Goal: Task Accomplishment & Management: Manage account settings

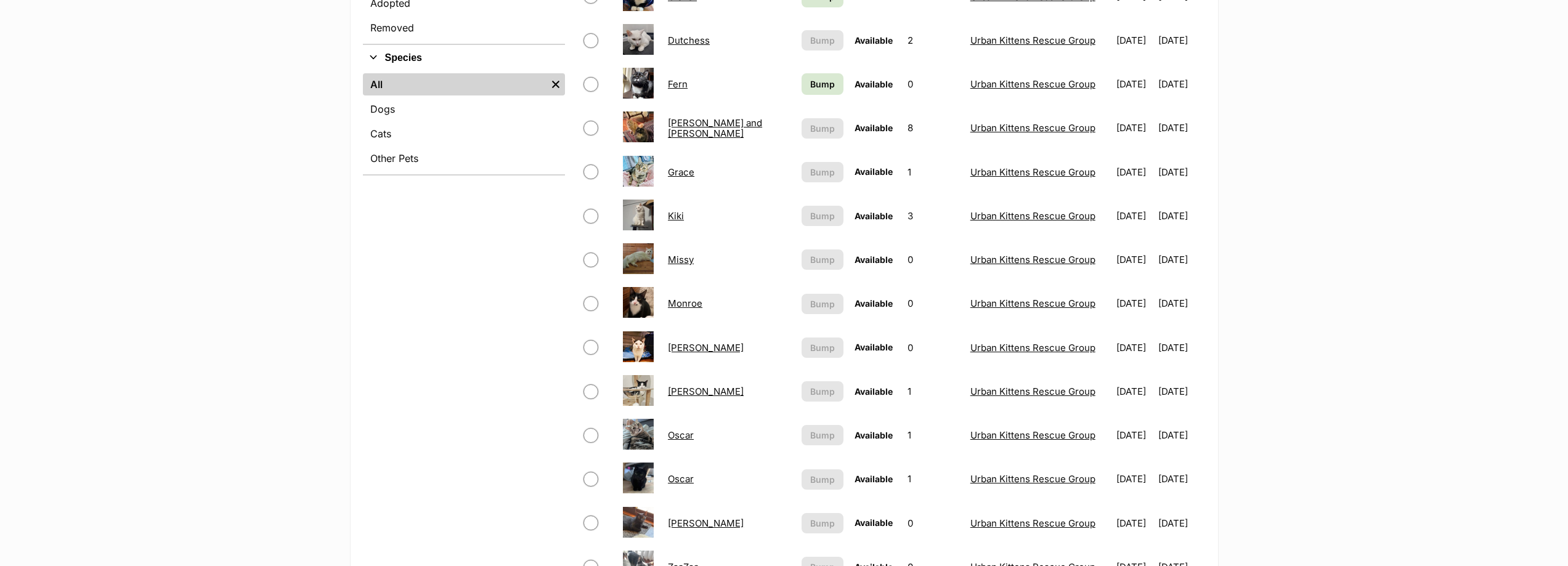
scroll to position [554, 0]
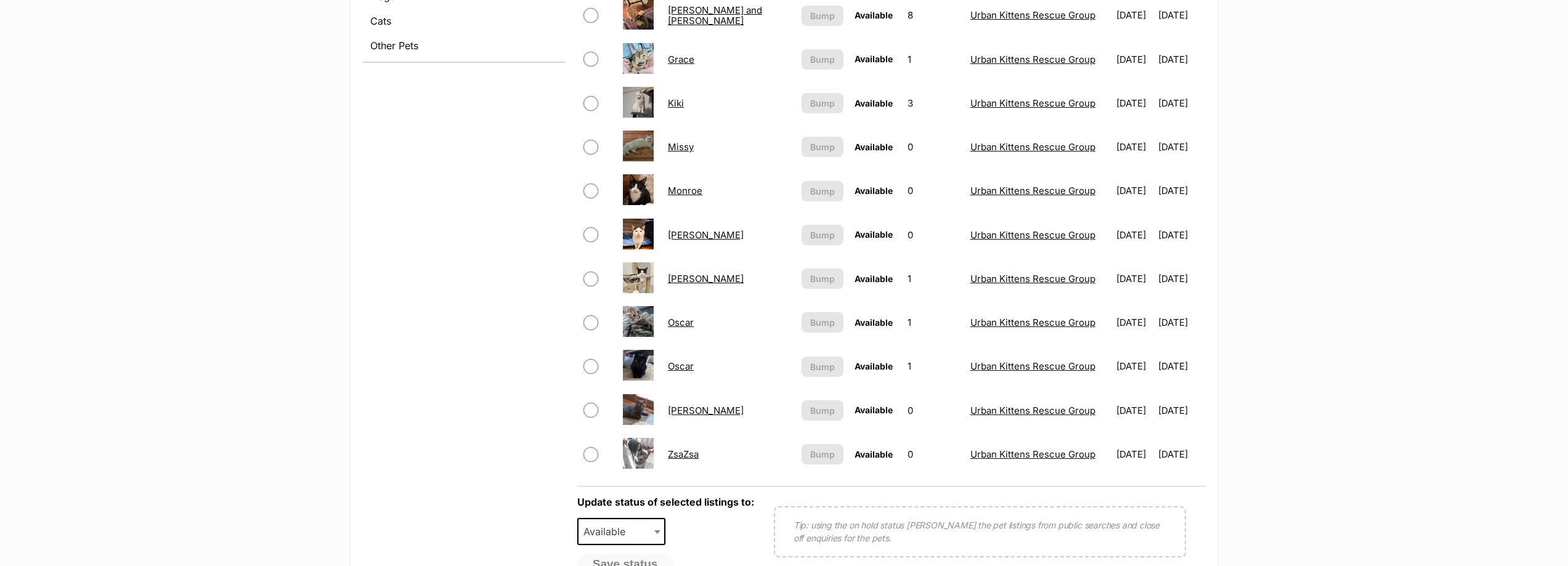
click at [686, 323] on link "Oscar" at bounding box center [680, 323] width 26 height 12
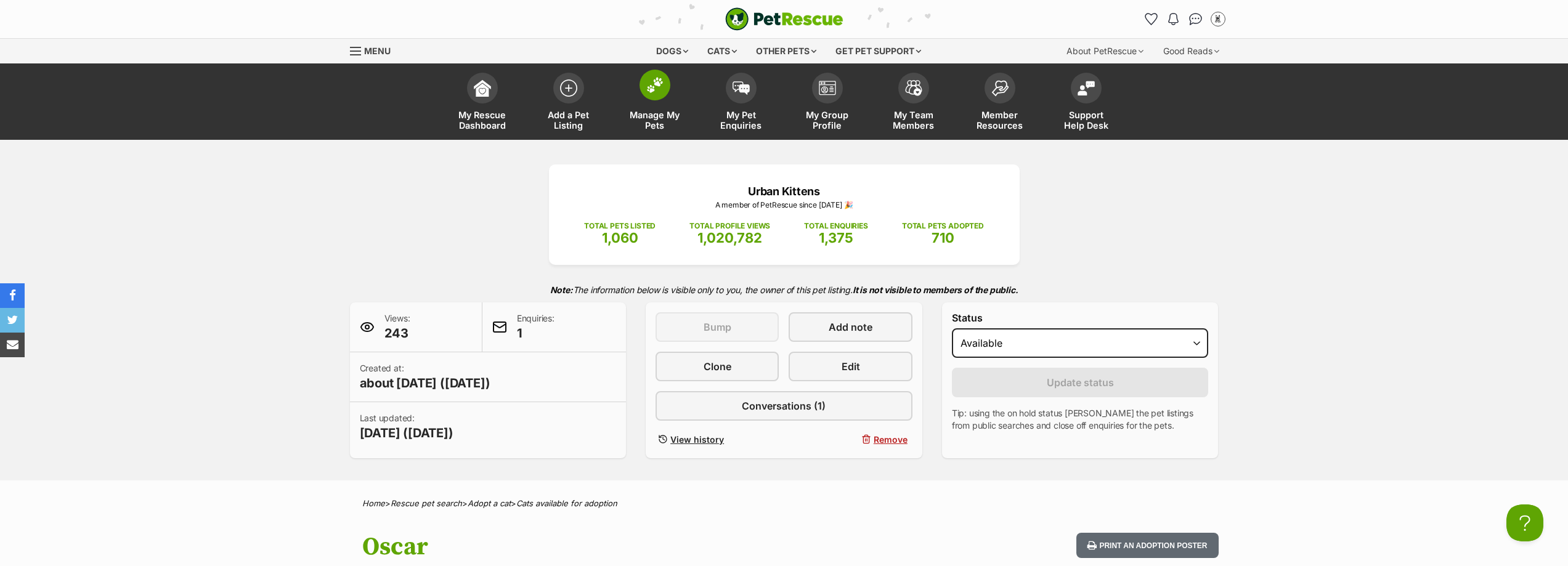
click at [668, 112] on span "Manage My Pets" at bounding box center [654, 120] width 55 height 21
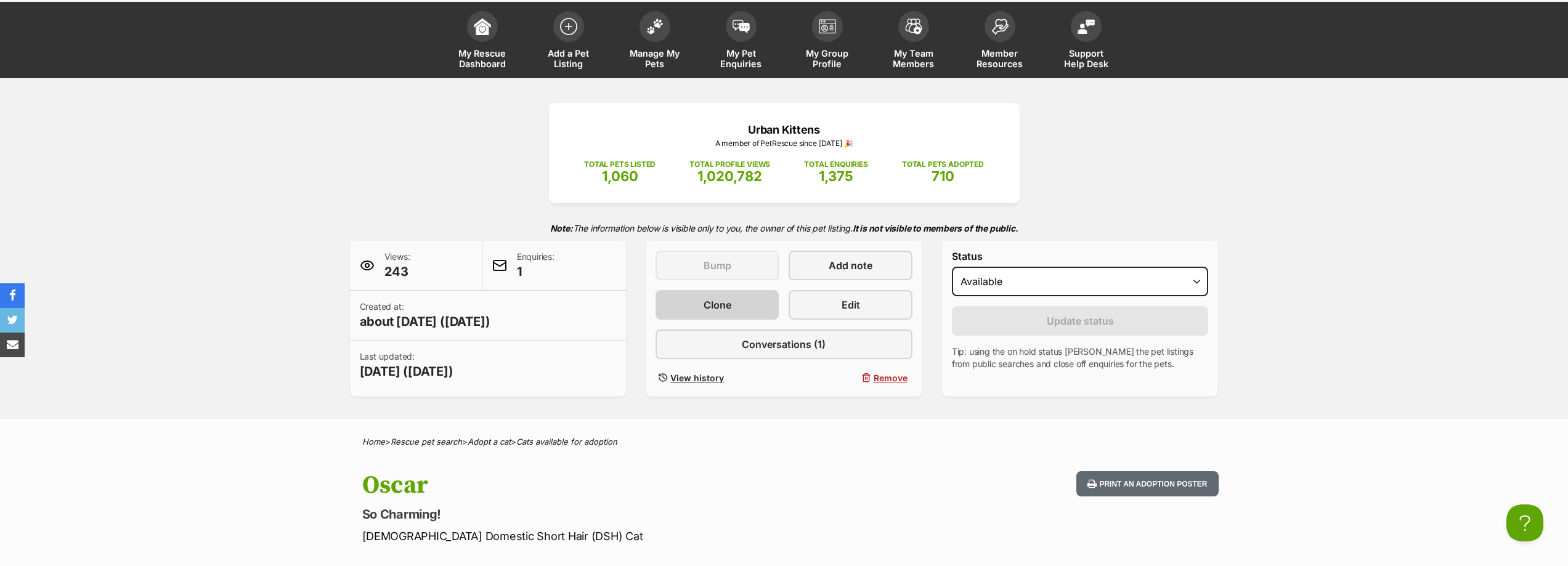
scroll to position [22, 0]
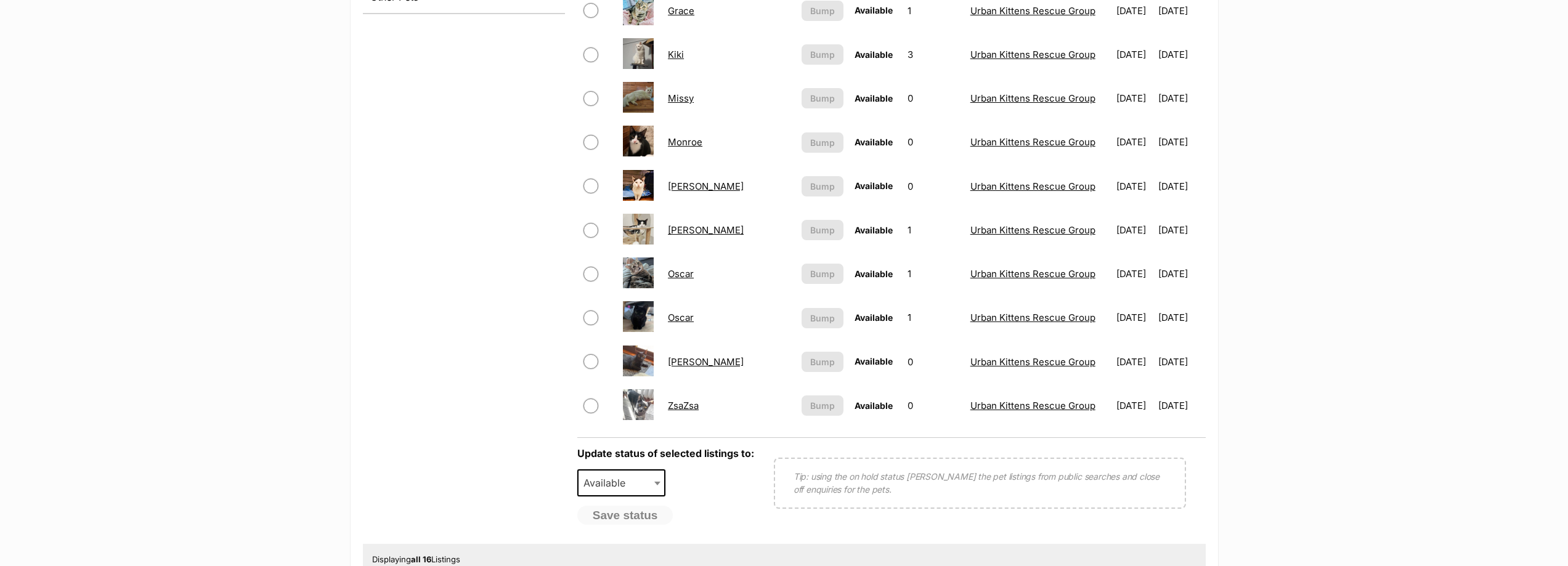
scroll to position [678, 0]
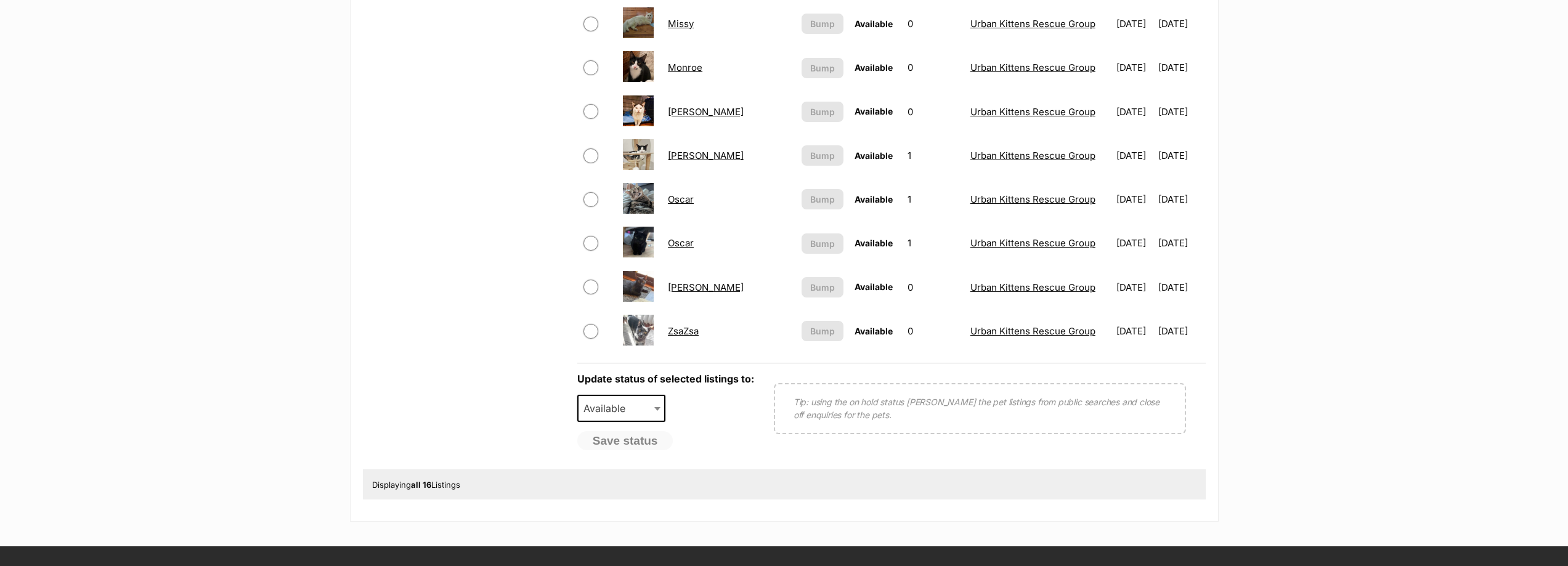
click at [687, 242] on link "Oscar" at bounding box center [680, 243] width 26 height 12
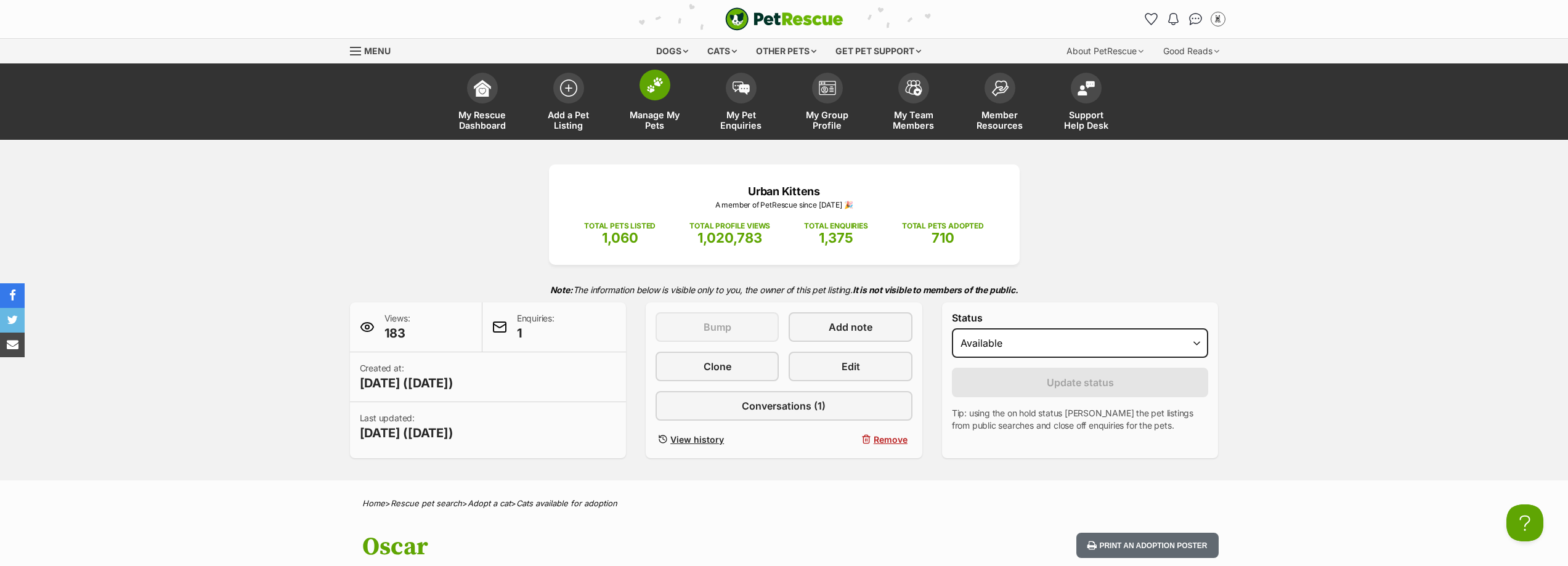
click at [679, 111] on span "Manage My Pets" at bounding box center [654, 120] width 55 height 21
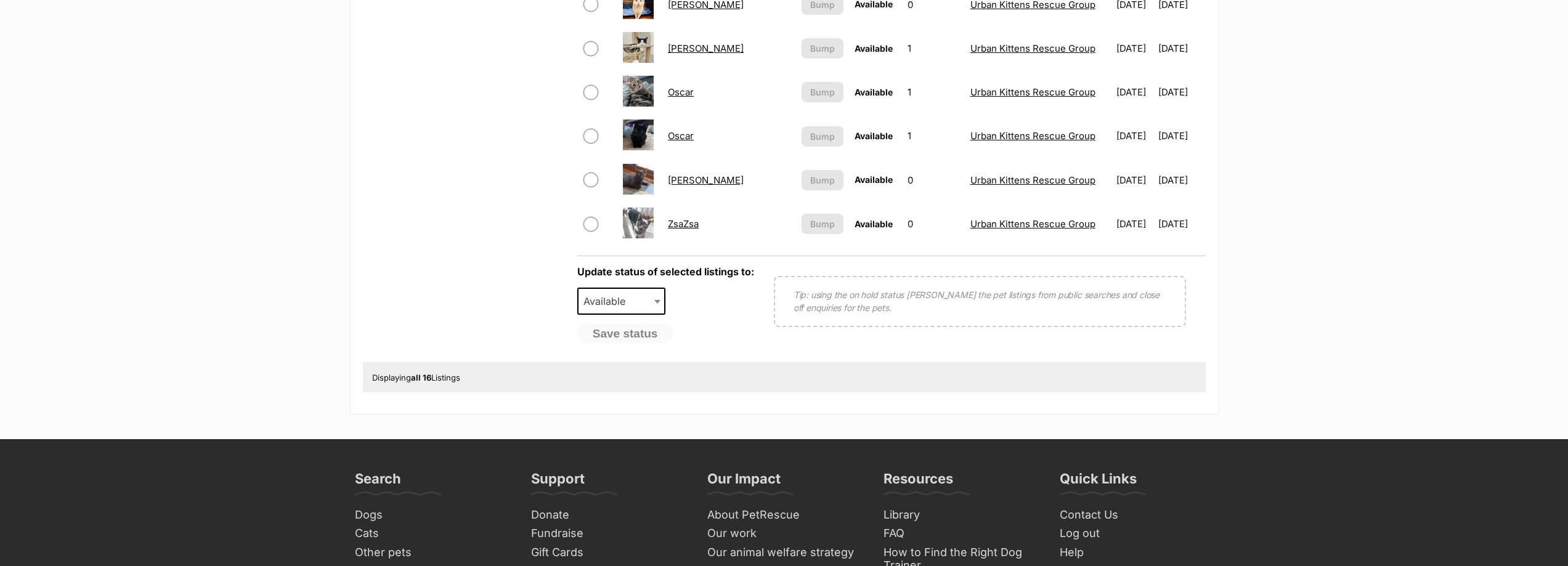
scroll to position [781, 0]
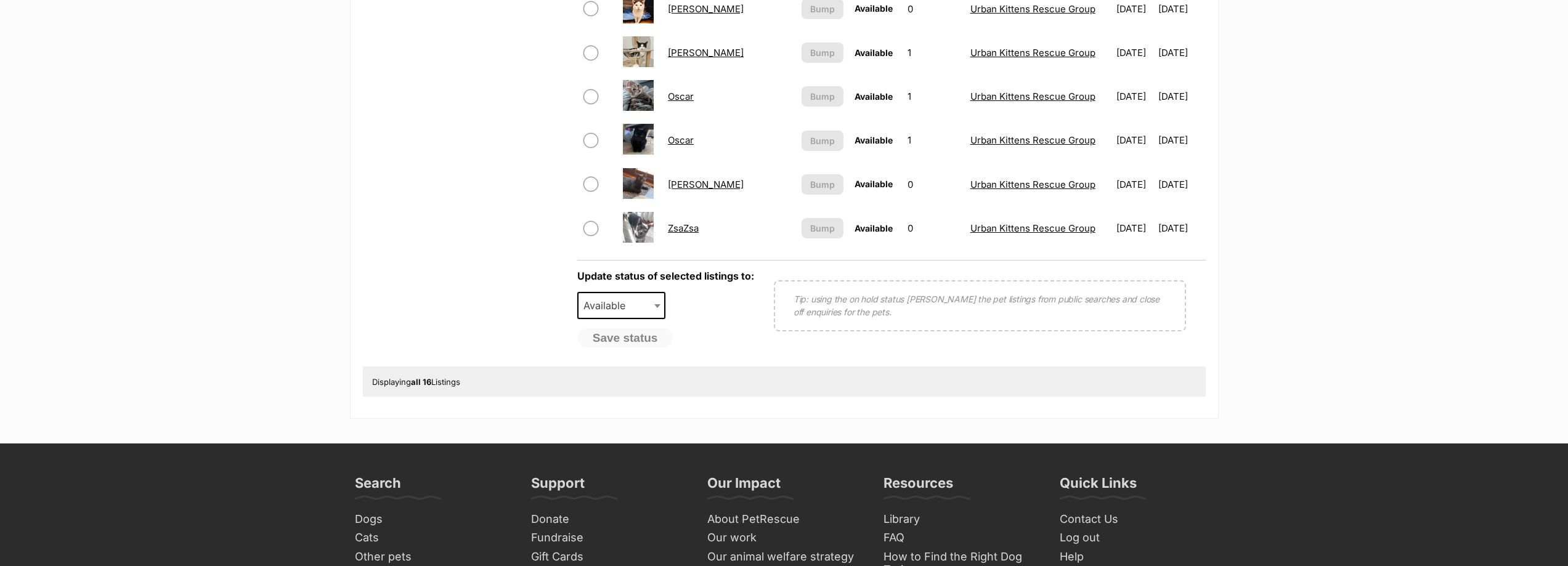
click at [689, 225] on link "ZsaZsa" at bounding box center [683, 228] width 31 height 12
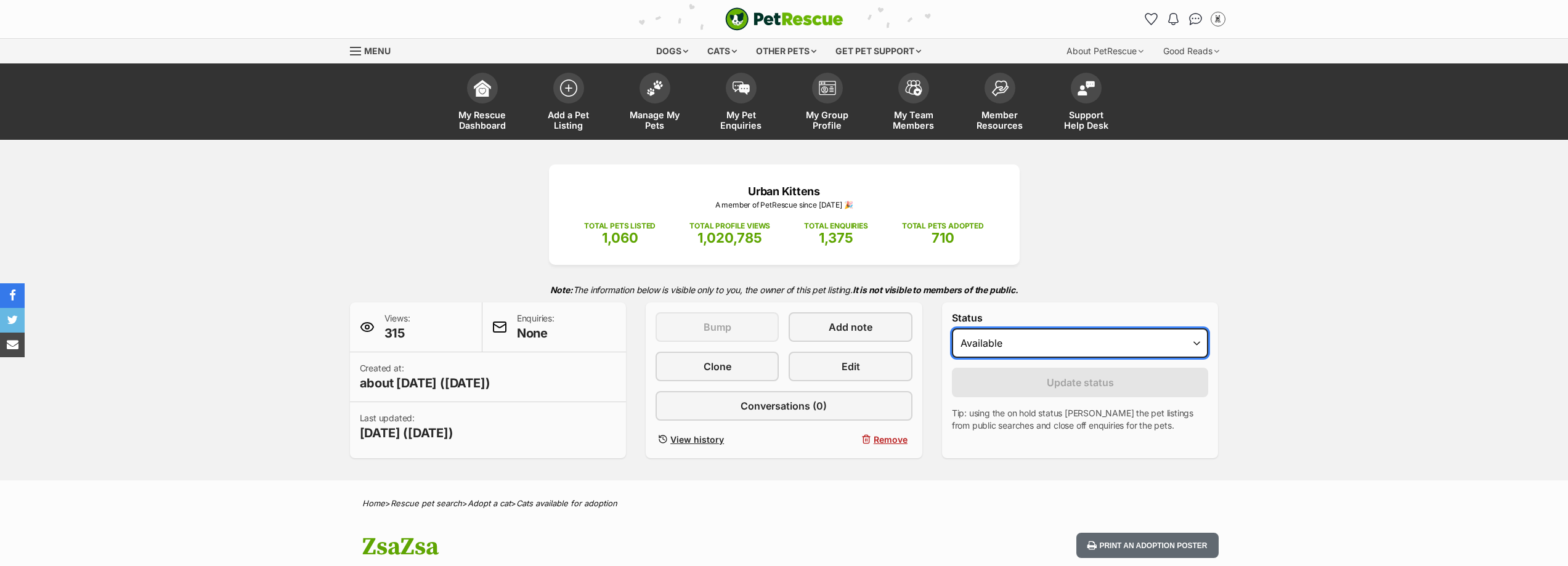
click at [1129, 344] on select "Draft Available On hold Adopted" at bounding box center [1080, 342] width 257 height 30
select select "on_hold"
click at [952, 328] on select "Draft Available On hold Adopted" at bounding box center [1080, 342] width 257 height 30
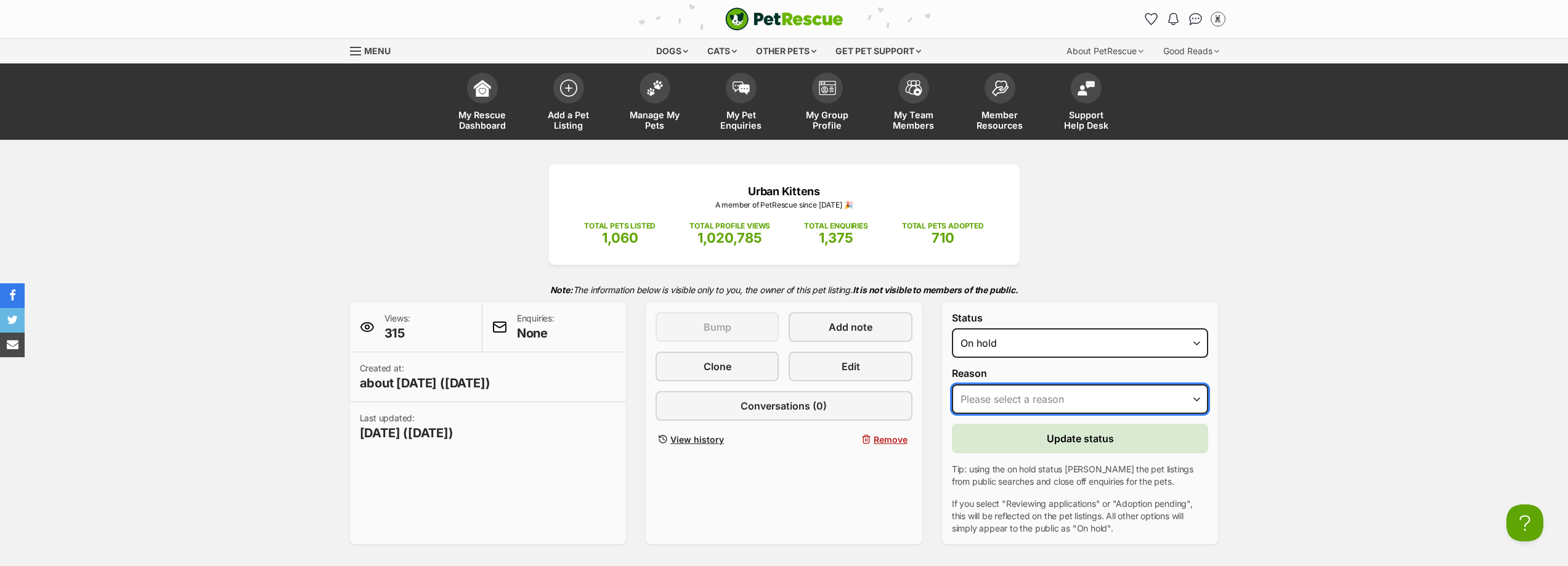
click at [1097, 404] on select "Please select a reason Medical reasons Reviewing applications Adoption pending …" at bounding box center [1080, 398] width 257 height 30
select select "adoption_pending"
click at [952, 384] on select "Please select a reason Medical reasons Reviewing applications Adoption pending …" at bounding box center [1080, 398] width 257 height 30
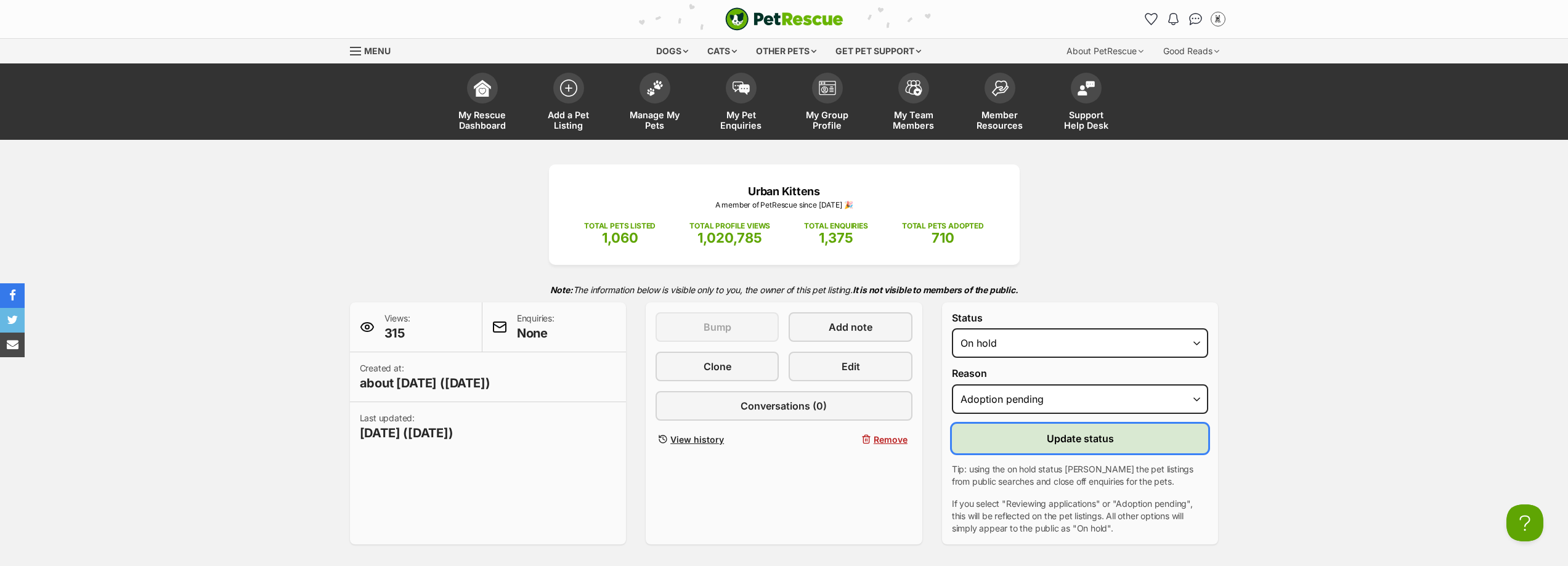
click at [1089, 443] on span "Update status" at bounding box center [1080, 438] width 67 height 15
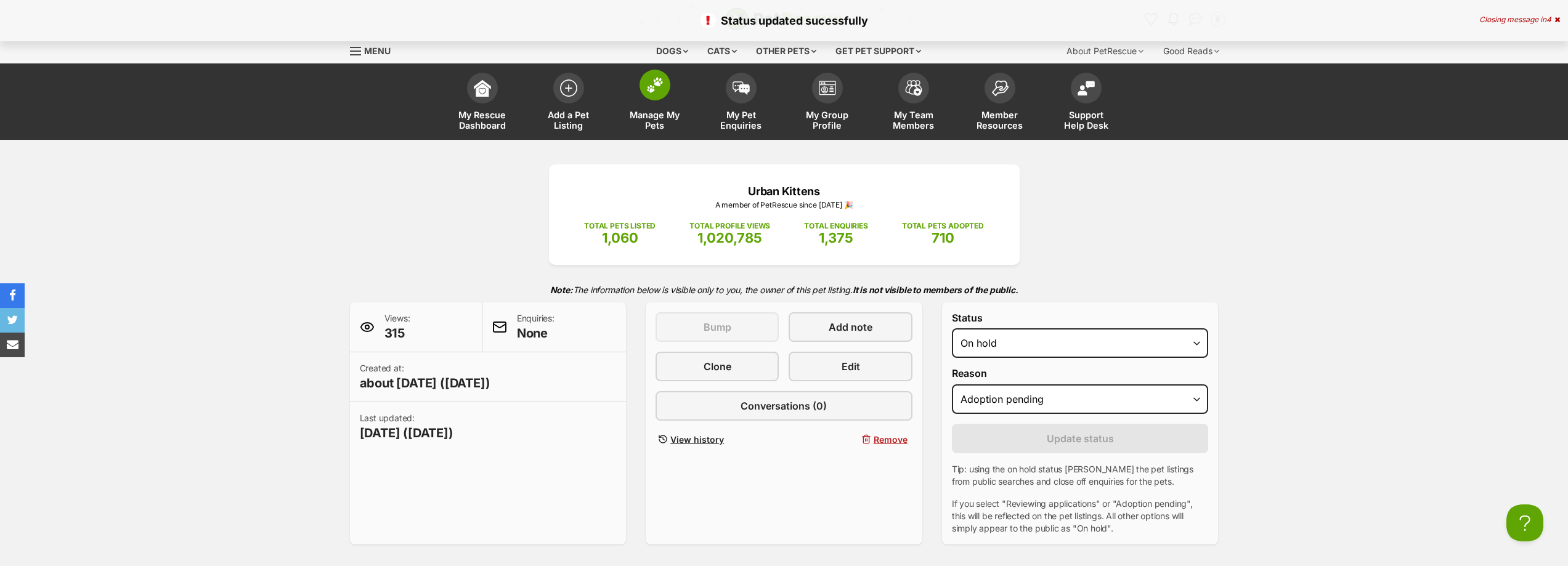
click at [654, 101] on link "Manage My Pets" at bounding box center [655, 103] width 86 height 73
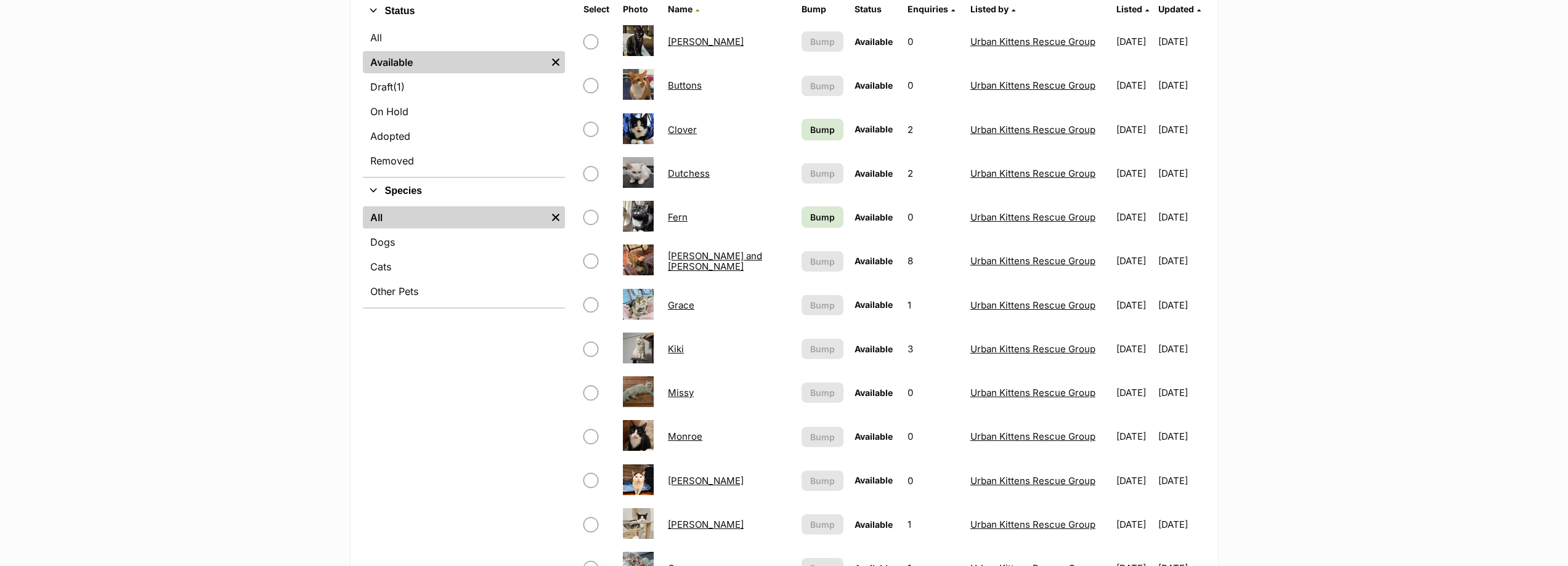
scroll to position [308, 0]
